Goal: Use online tool/utility

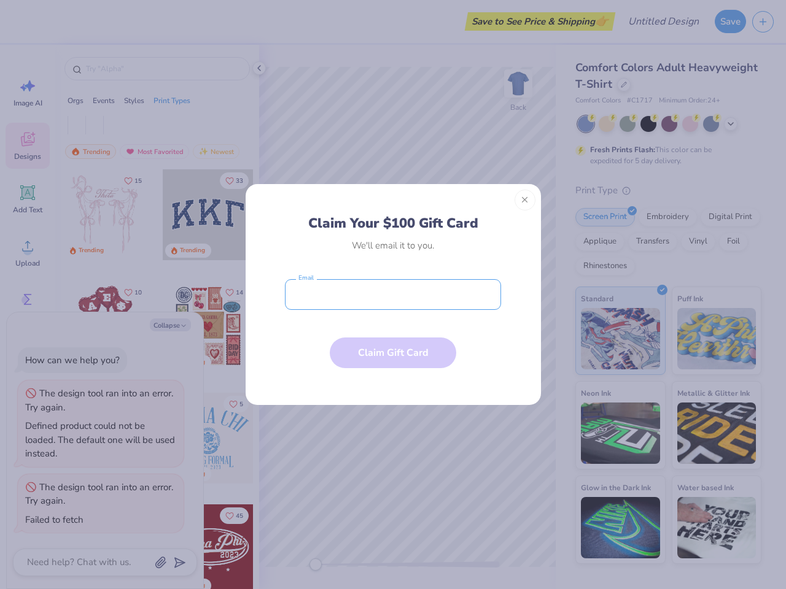
type textarea "x"
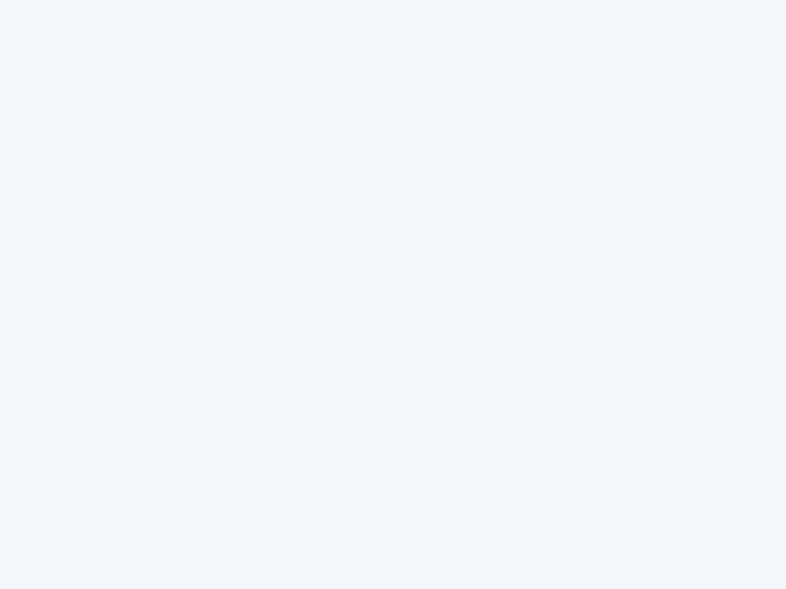
click at [393, 295] on div at bounding box center [393, 294] width 786 height 589
